Goal: Transaction & Acquisition: Purchase product/service

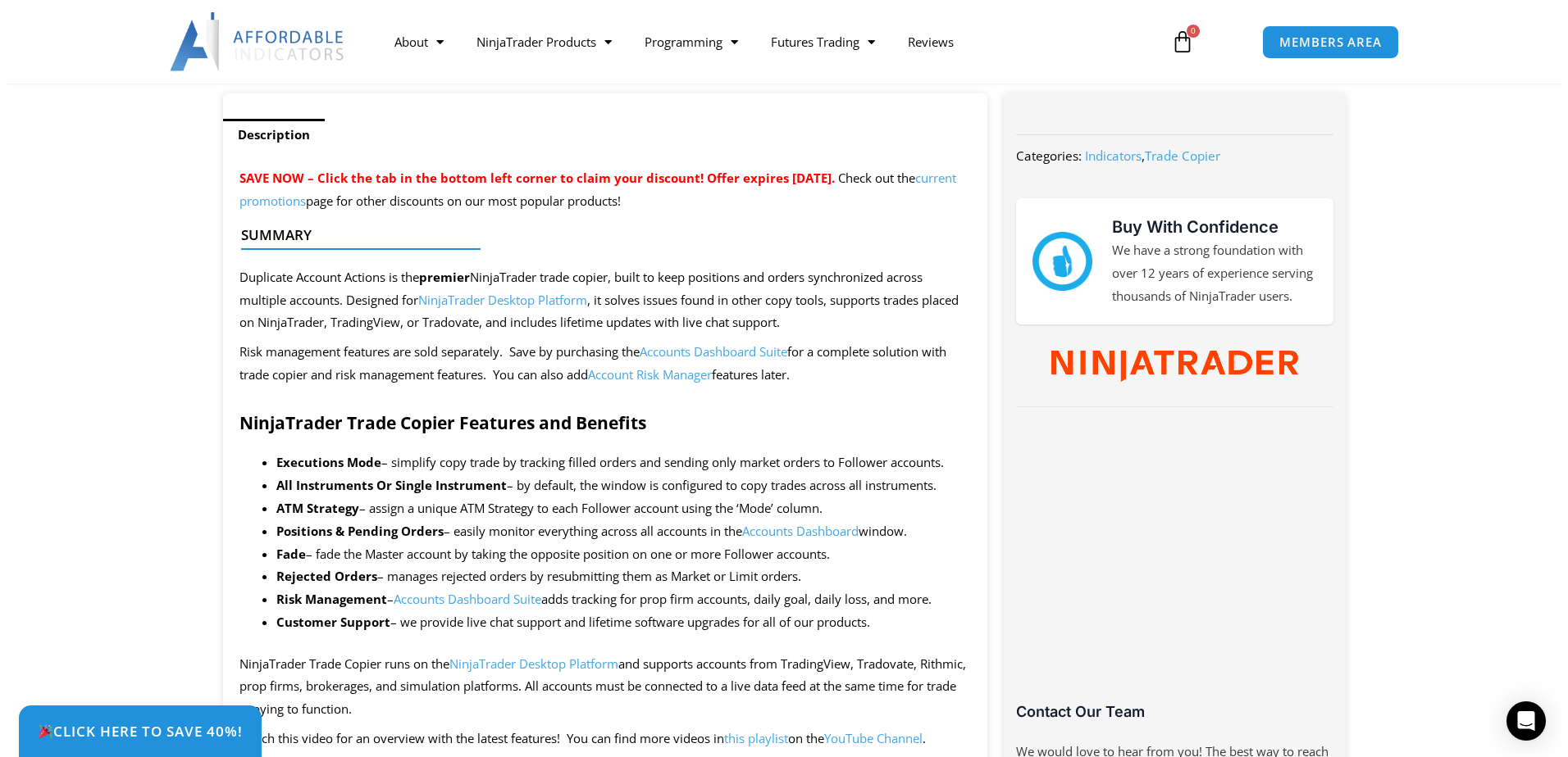
scroll to position [574, 0]
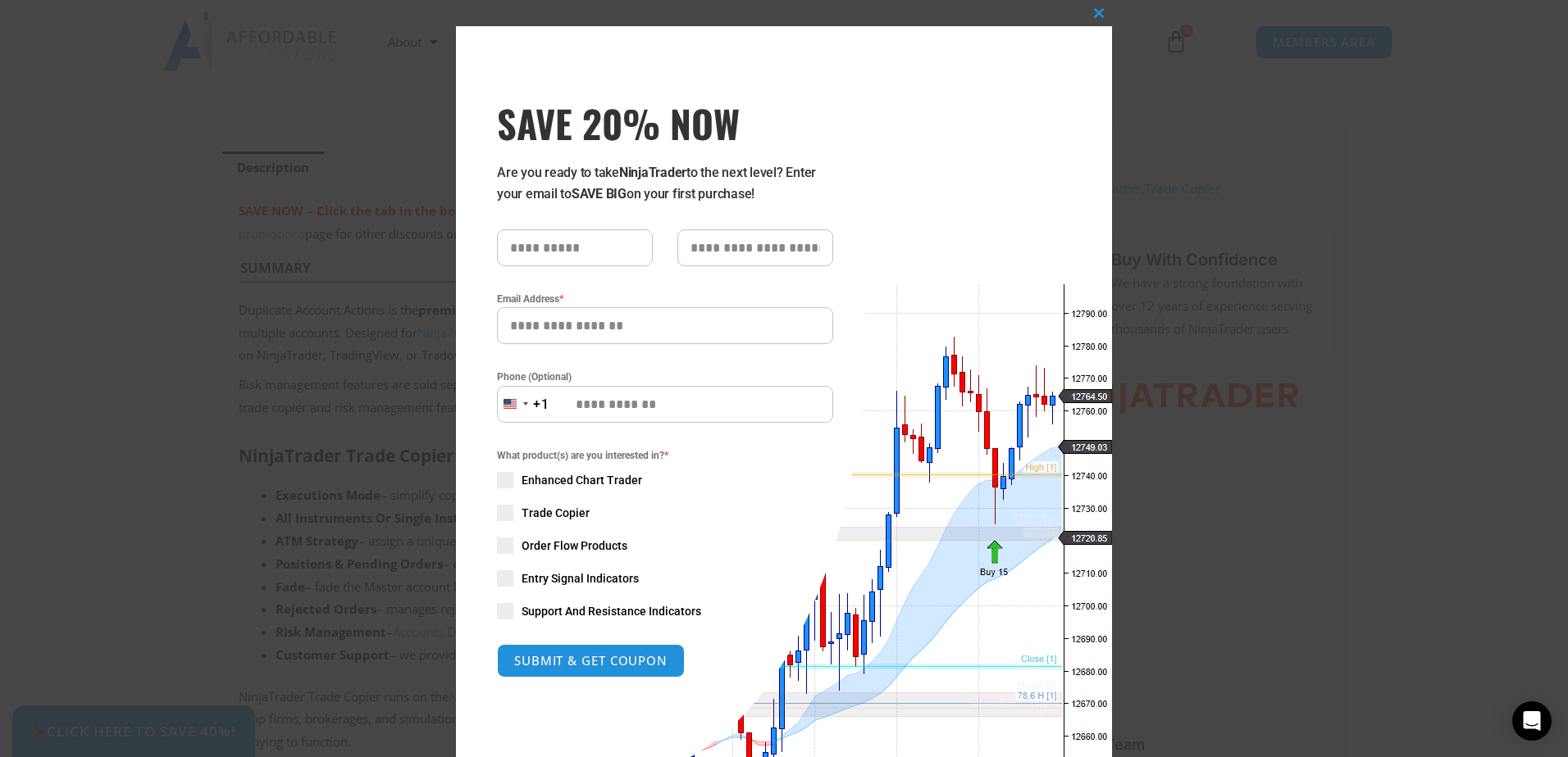
click at [553, 249] on input "SAVE 20% NOW popup" at bounding box center [574, 248] width 155 height 37
type input "******"
click at [539, 319] on input "Email Address *" at bounding box center [665, 326] width 336 height 37
type input "**********"
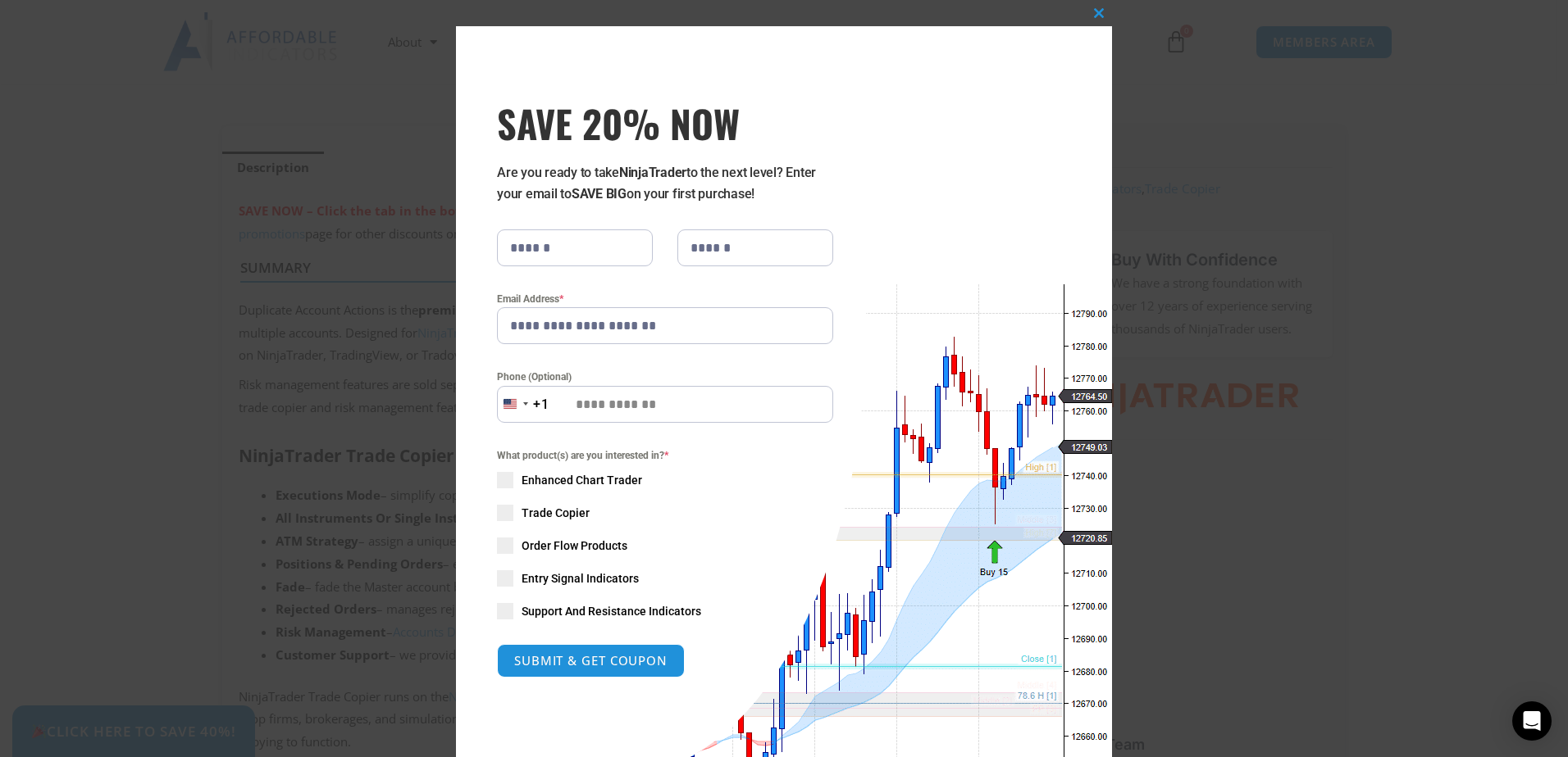
click at [584, 409] on input "Phone (Optional)" at bounding box center [665, 404] width 336 height 37
click at [497, 518] on span "SAVE 20% NOW popup" at bounding box center [505, 513] width 16 height 16
click at [497, 543] on span "SAVE 20% NOW popup" at bounding box center [505, 546] width 16 height 16
click at [498, 571] on span "SAVE 20% NOW popup" at bounding box center [505, 579] width 16 height 16
click at [500, 615] on span "SAVE 20% NOW popup" at bounding box center [505, 611] width 16 height 16
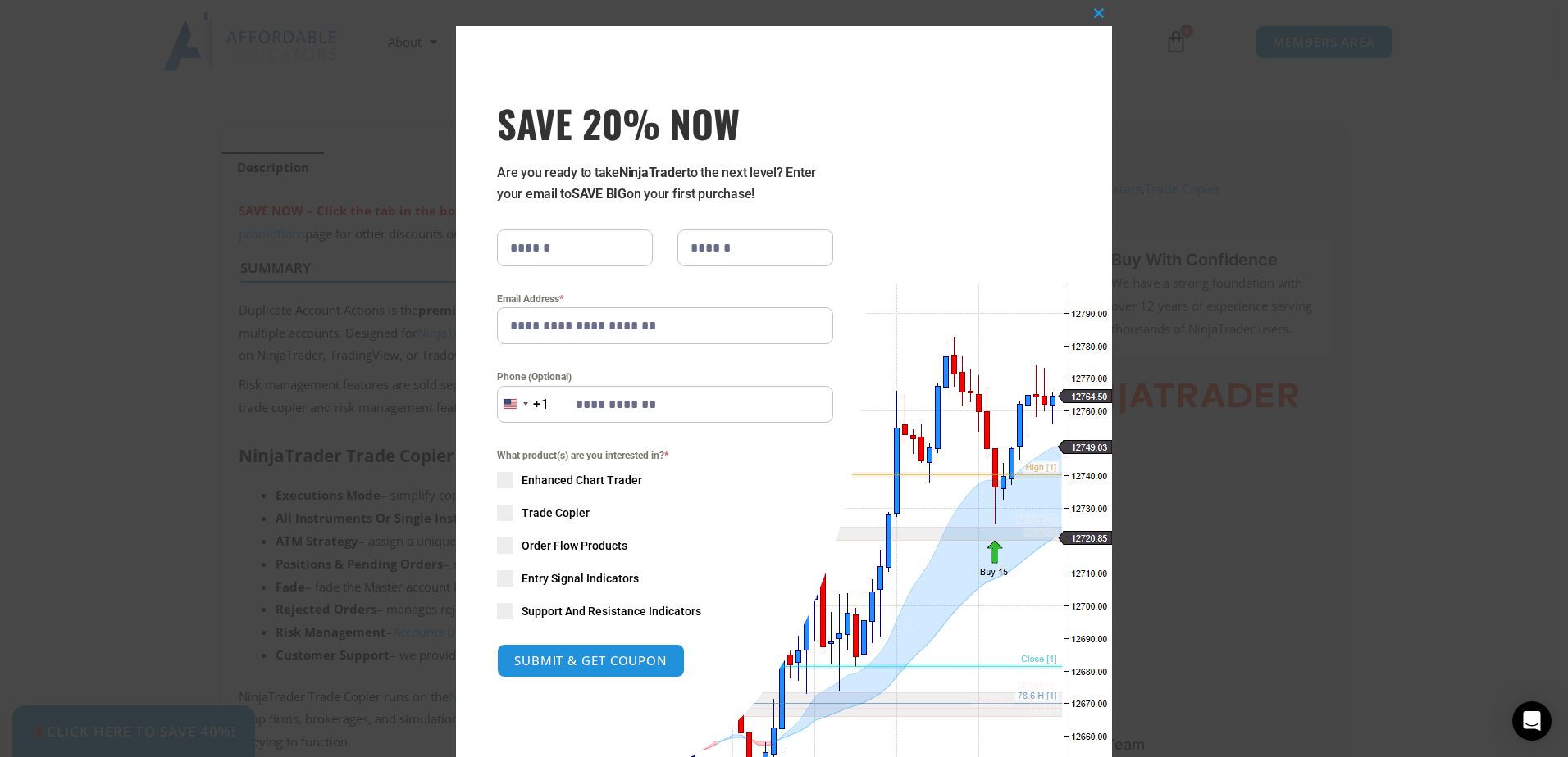
click at [497, 473] on span "SAVE 20% NOW popup" at bounding box center [505, 480] width 16 height 16
click at [544, 659] on button "SUBMIT & GET COUPON" at bounding box center [591, 661] width 198 height 36
type input "**********"
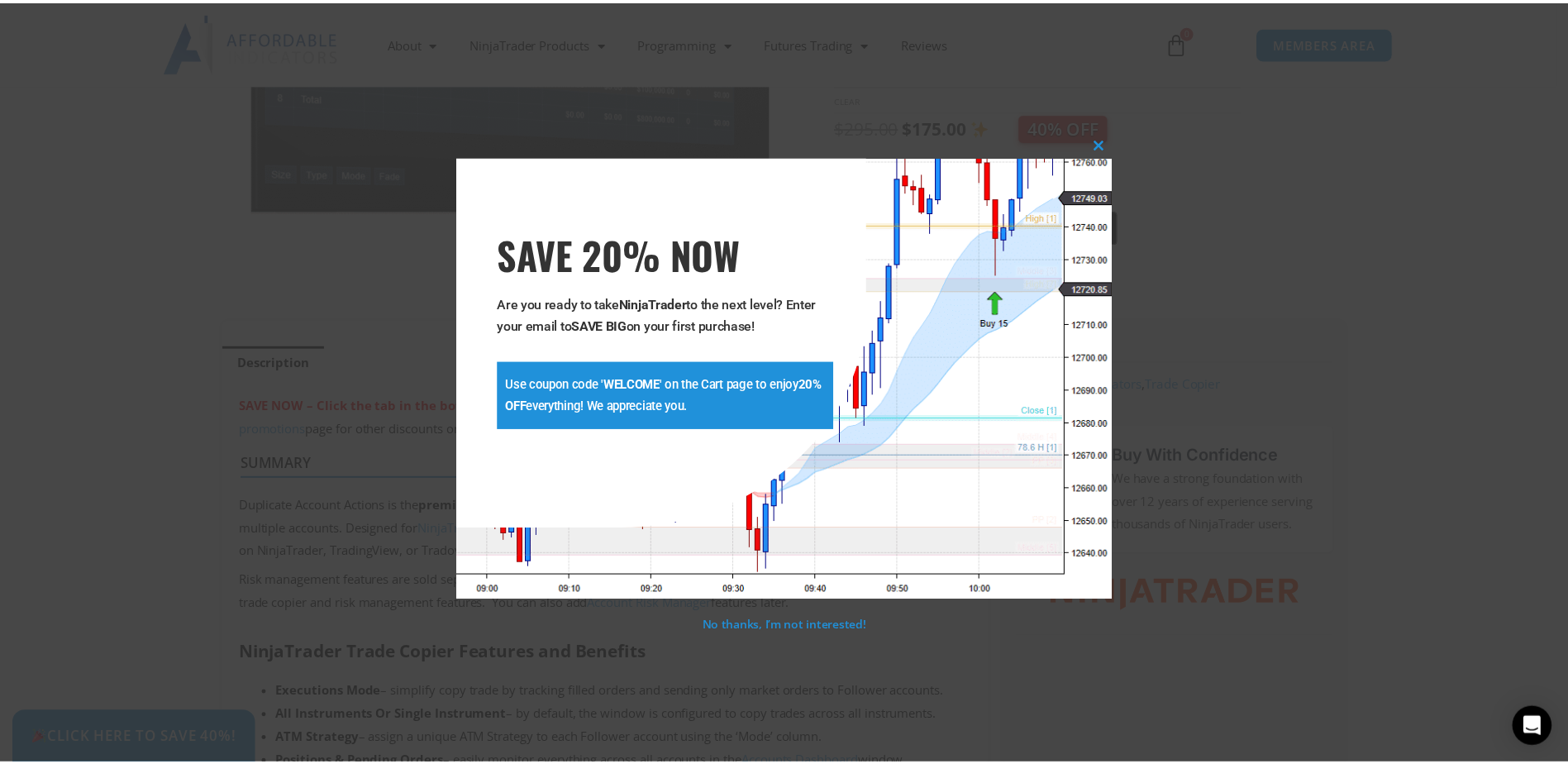
scroll to position [339, 0]
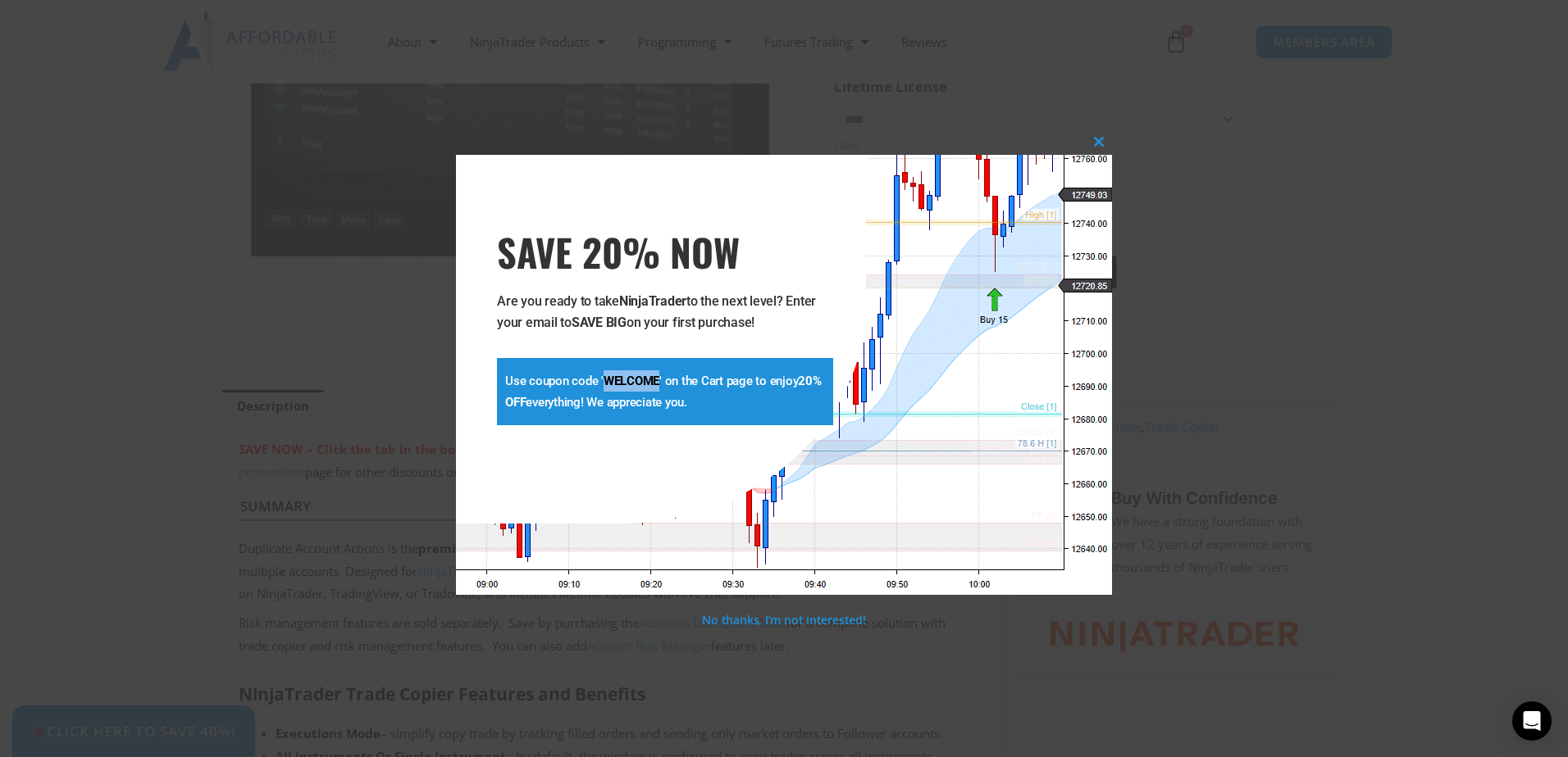
drag, startPoint x: 657, startPoint y: 383, endPoint x: 601, endPoint y: 389, distance: 56.3
click at [601, 389] on p "Use coupon code ' WELCOME ' on the Cart page to enjoy 20% OFF everything! We ap…" at bounding box center [665, 392] width 319 height 42
drag, startPoint x: 601, startPoint y: 389, endPoint x: 635, endPoint y: 382, distance: 34.7
copy strong "WELCOME"
click at [1095, 143] on span "SAVE 20% NOW popup" at bounding box center [1098, 142] width 26 height 10
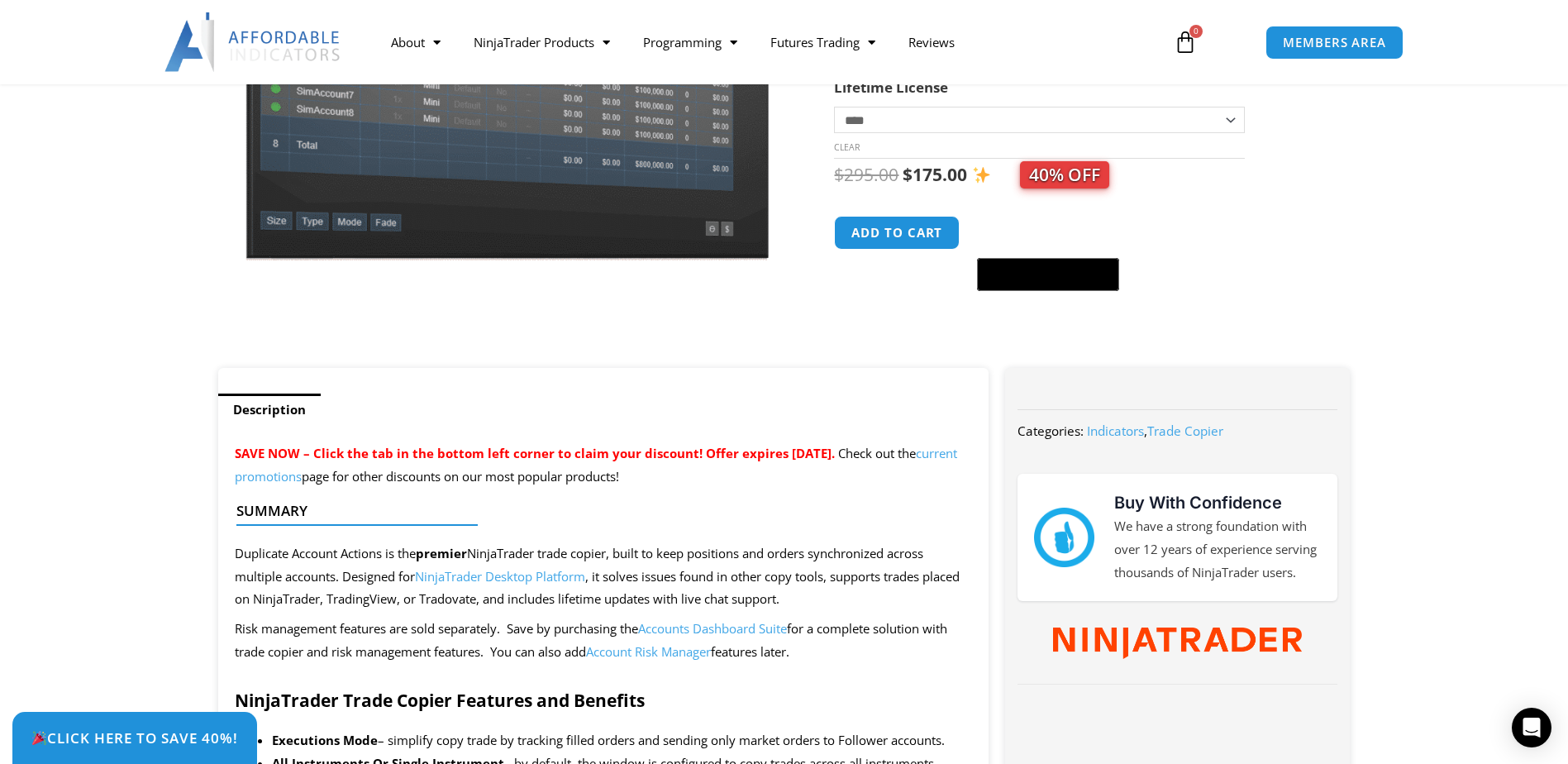
click at [1234, 123] on select "**********" at bounding box center [1040, 120] width 410 height 26
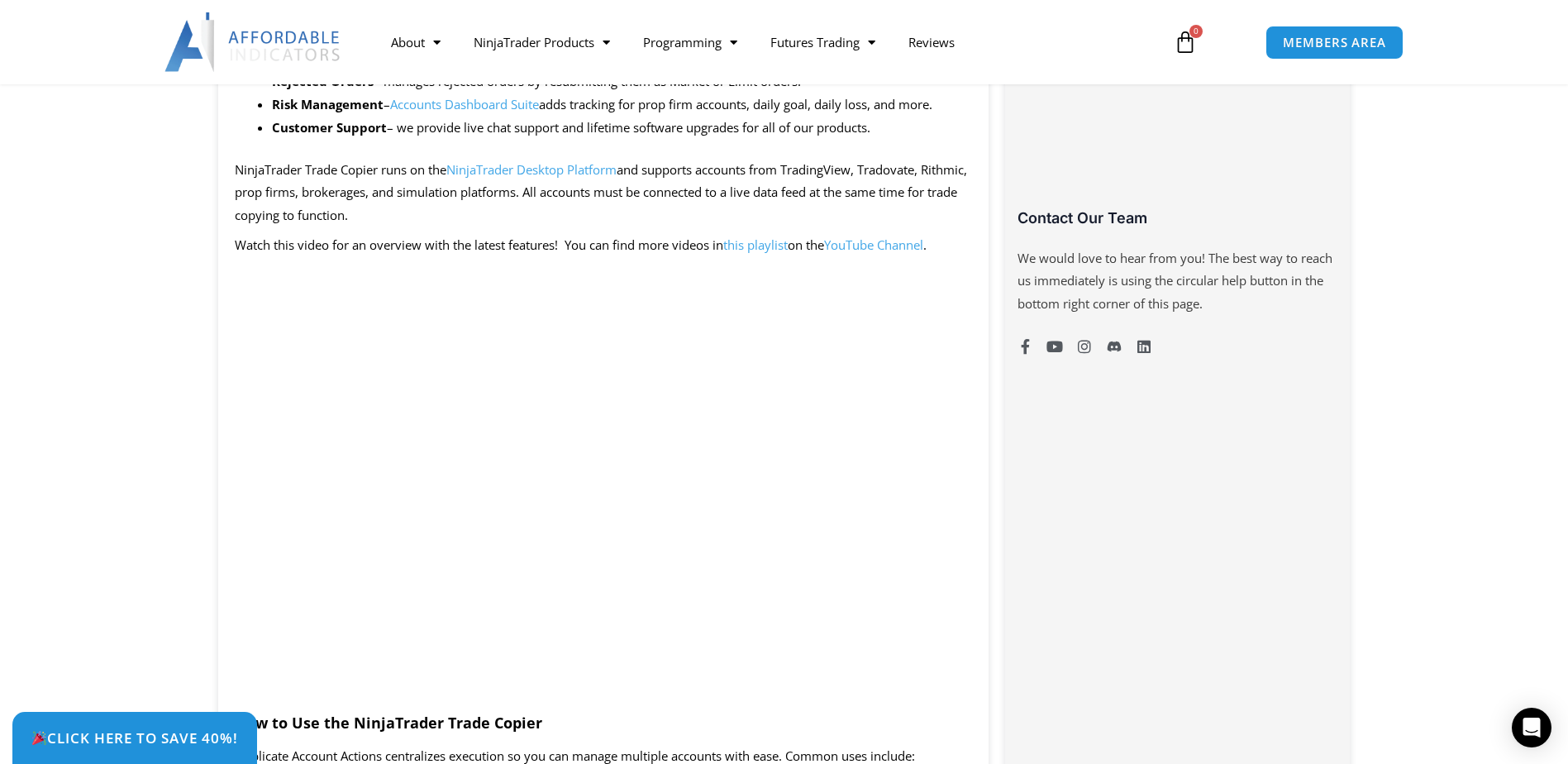
scroll to position [1083, 0]
